Goal: Download file/media

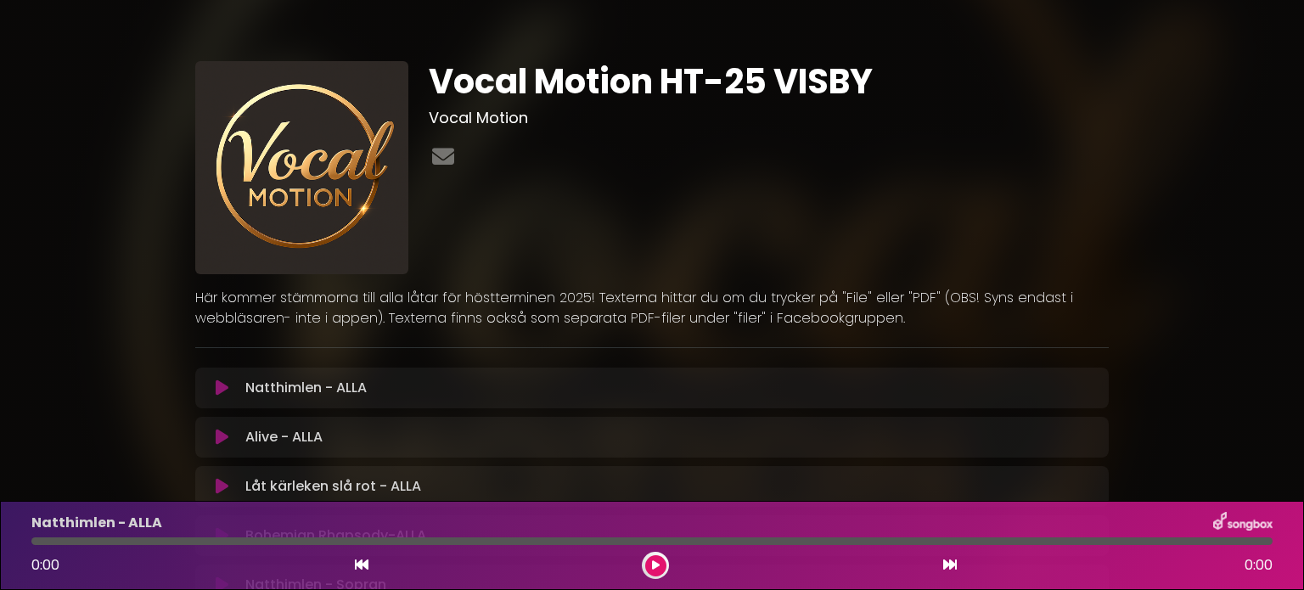
drag, startPoint x: 1298, startPoint y: 103, endPoint x: 1302, endPoint y: 67, distance: 35.9
drag, startPoint x: 1303, startPoint y: 22, endPoint x: 1297, endPoint y: 261, distance: 238.6
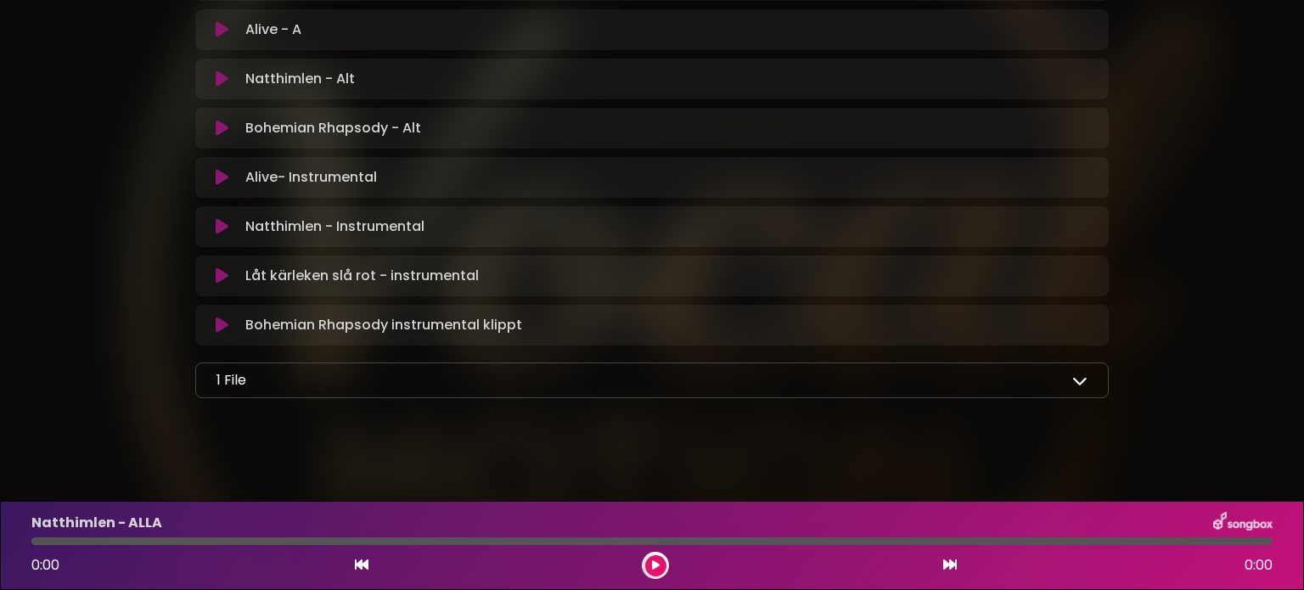
scroll to position [903, 0]
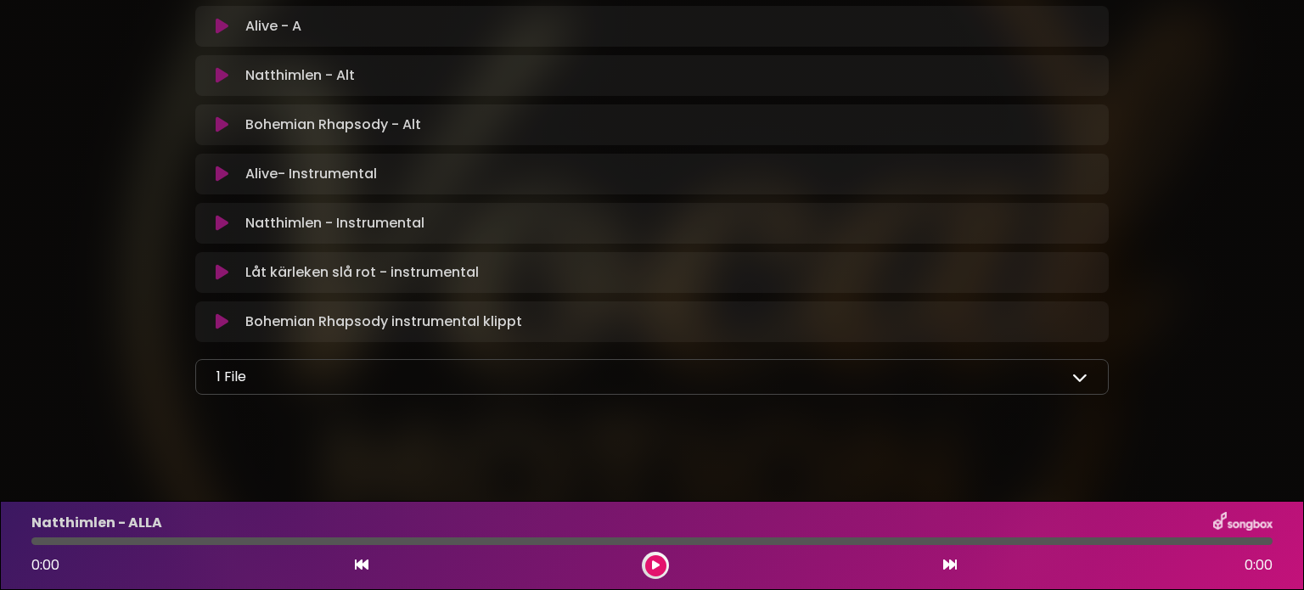
click at [1077, 377] on icon at bounding box center [1079, 376] width 15 height 15
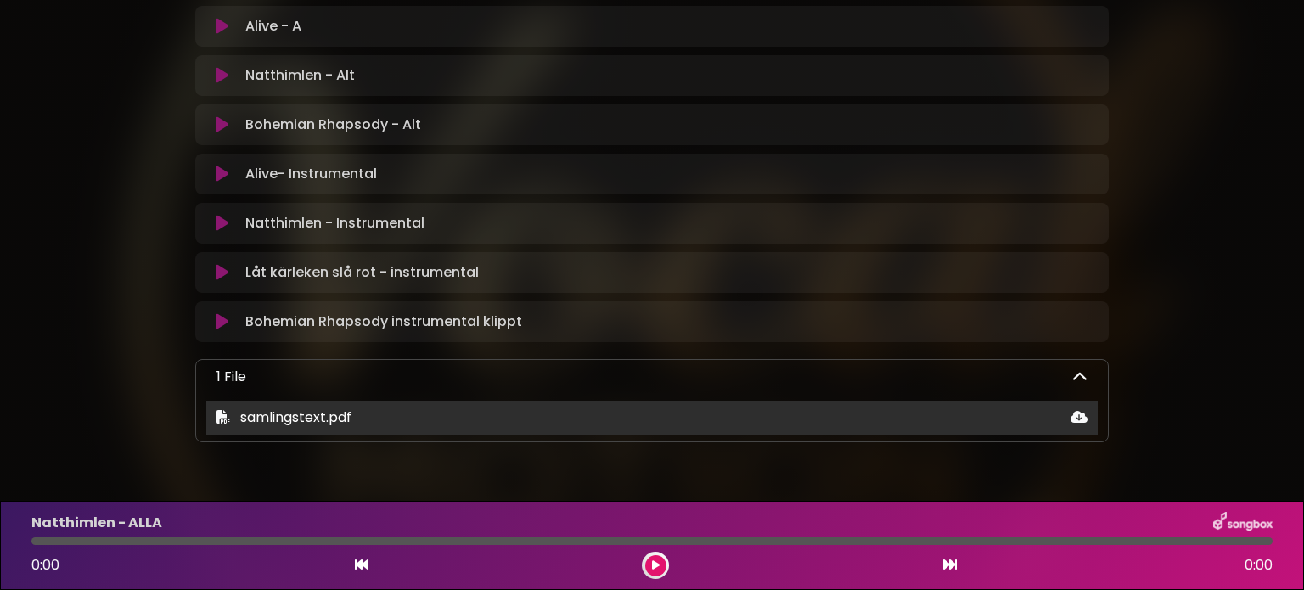
click at [339, 414] on span "samlingstext.pdf" at bounding box center [295, 417] width 111 height 20
click at [379, 414] on div "samlingstext.pdf" at bounding box center [651, 417] width 891 height 20
click at [1073, 418] on icon at bounding box center [1078, 417] width 17 height 14
